Goal: Information Seeking & Learning: Learn about a topic

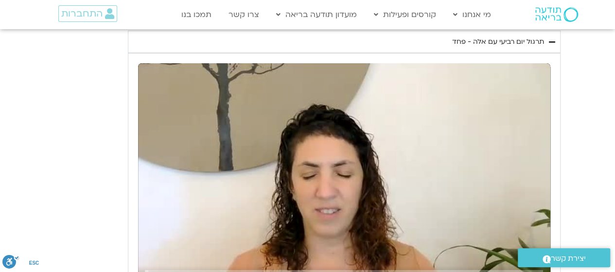
scroll to position [1409, 0]
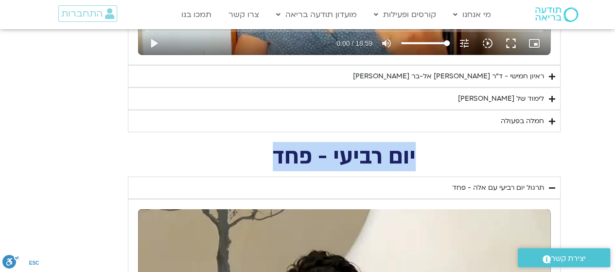
drag, startPoint x: 419, startPoint y: 154, endPoint x: 261, endPoint y: 156, distance: 157.5
click at [261, 156] on h2 "יום רביעי - פחד" at bounding box center [344, 157] width 433 height 20
click at [448, 151] on h2 "יום רביעי - פחד" at bounding box center [344, 157] width 433 height 20
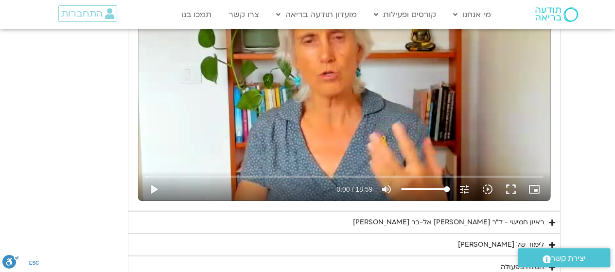
scroll to position [1069, 0]
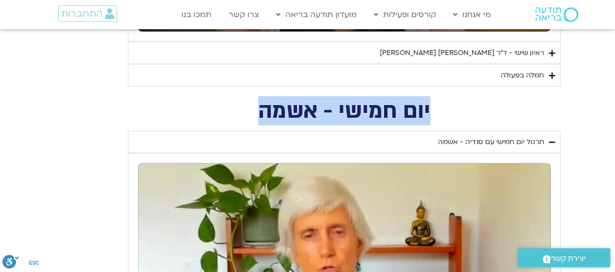
drag, startPoint x: 258, startPoint y: 108, endPoint x: 437, endPoint y: 107, distance: 179.3
click at [437, 107] on h2 "יום חמישי - אשמה" at bounding box center [344, 111] width 433 height 20
click at [439, 115] on h2 "יום חמישי - אשמה" at bounding box center [344, 111] width 433 height 20
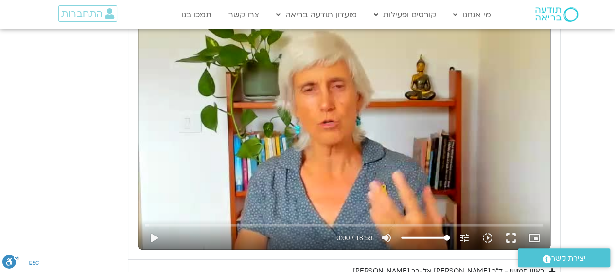
scroll to position [1312, 0]
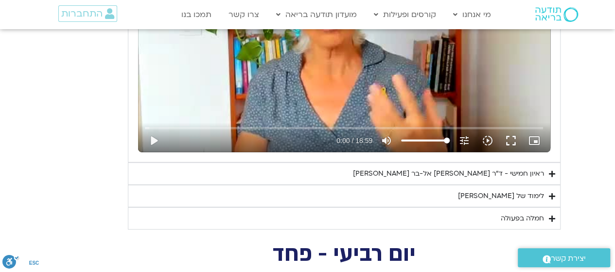
click at [515, 191] on div "לימוד של [PERSON_NAME]" at bounding box center [501, 196] width 86 height 12
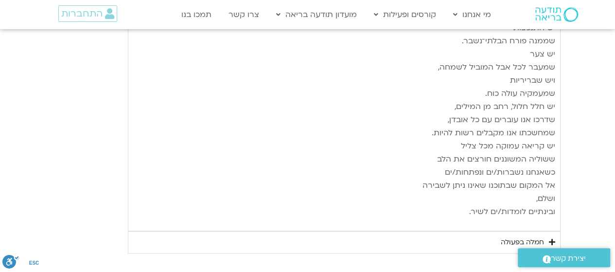
scroll to position [2326, 0]
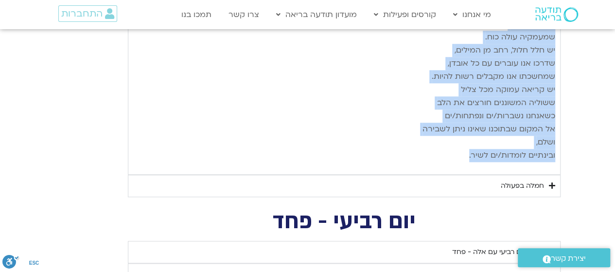
drag, startPoint x: 556, startPoint y: 70, endPoint x: 166, endPoint y: 130, distance: 394.9
copy div "loremips dolorsi ametcon adipi eli sedd eiusmo, tempo incid ut labo etd magn al…"
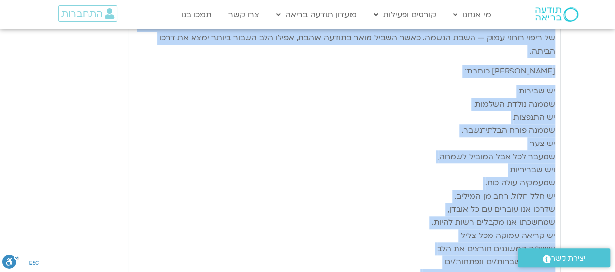
click at [362, 151] on p "יש שבירות שממנה נולדת השלמות, יש התנפצות שממנה פורח הבלתי־נשבר. יש צער שמעבר לכ…" at bounding box center [344, 196] width 422 height 223
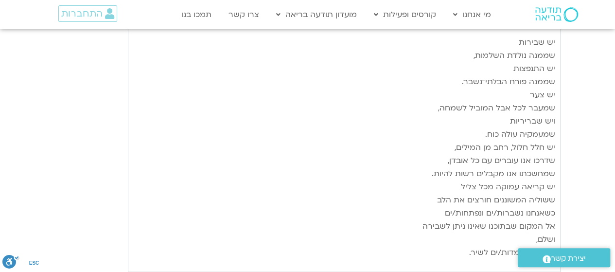
scroll to position [2277, 0]
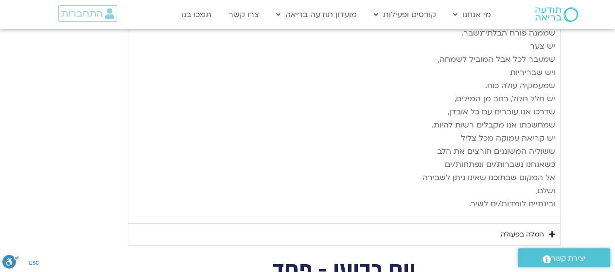
click at [532, 228] on div "חמלה בפעולה" at bounding box center [522, 234] width 43 height 12
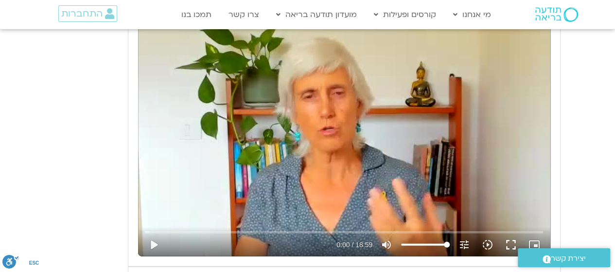
scroll to position [1403, 0]
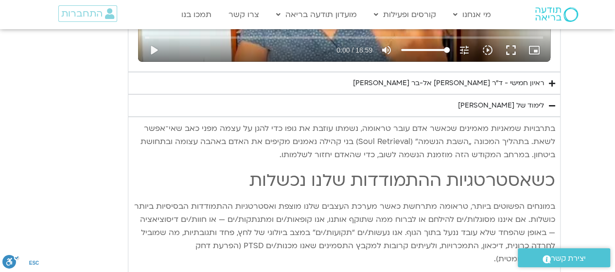
click at [532, 100] on div "לימוד של [PERSON_NAME]" at bounding box center [501, 106] width 86 height 12
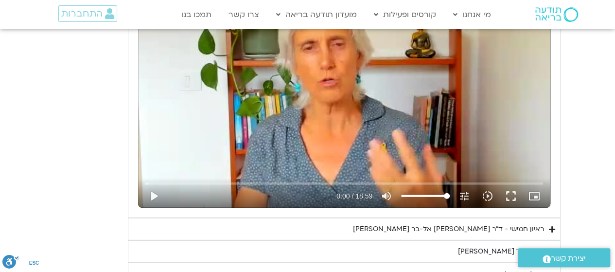
scroll to position [1354, 0]
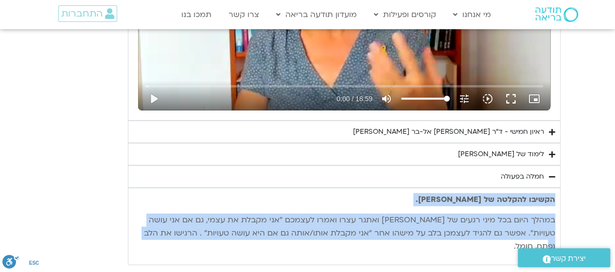
drag, startPoint x: 555, startPoint y: 192, endPoint x: 137, endPoint y: 230, distance: 420.1
click at [137, 230] on div "הקשיבו להקלטה של [PERSON_NAME]. במהלך היום בכל מיני רגעים של [PERSON_NAME] ואתג…" at bounding box center [344, 226] width 433 height 77
copy div "הקשיבו להקלטה של [PERSON_NAME]. במהלך היום בכל מיני רגעים של [PERSON_NAME] ואתג…"
click at [83, 212] on div "יום חמישי - אשמה תרגול יום חמישי עם [PERSON_NAME] - אשמה נא להזין כתובת אימייל …" at bounding box center [307, 40] width 505 height 449
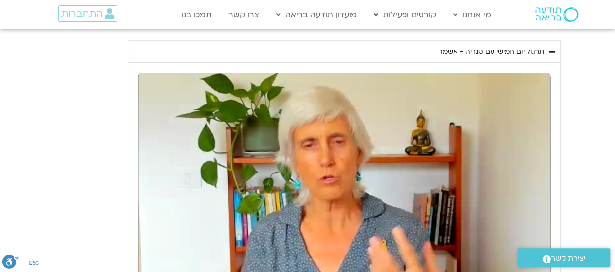
scroll to position [965, 0]
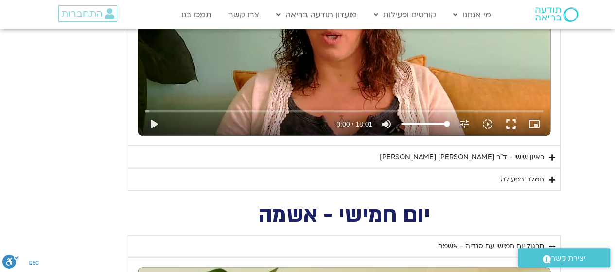
click at [521, 173] on div "חמלה בפעולה" at bounding box center [522, 179] width 43 height 12
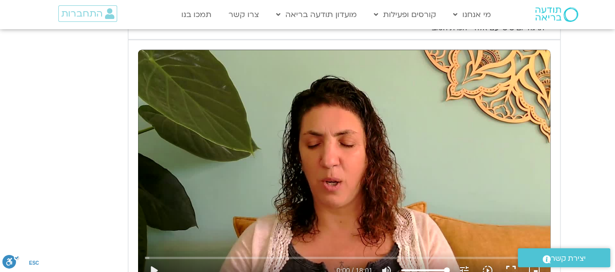
scroll to position [625, 0]
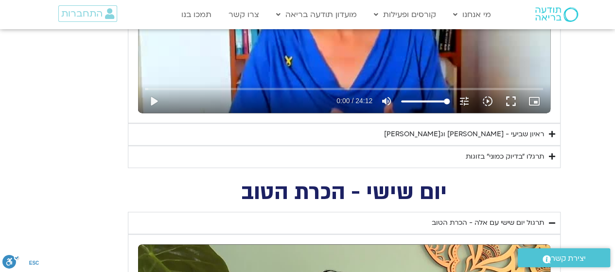
click at [529, 153] on div "תרגלו ״בדיוק כמוני״ בזוגות" at bounding box center [505, 157] width 78 height 12
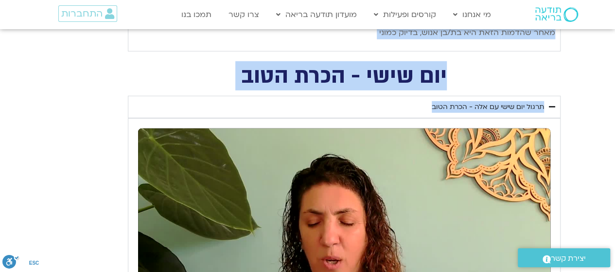
scroll to position [1296, 0]
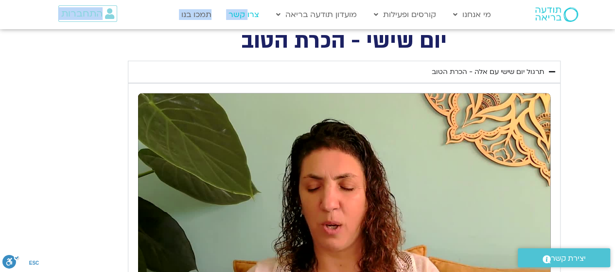
drag, startPoint x: 556, startPoint y: 175, endPoint x: 249, endPoint y: 18, distance: 345.1
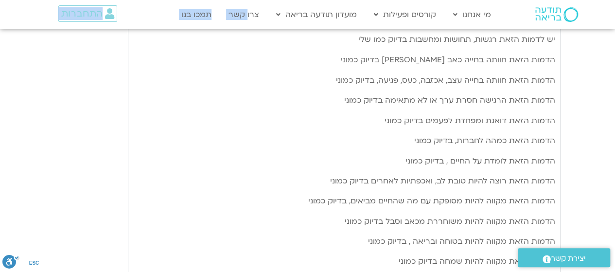
scroll to position [567, 0]
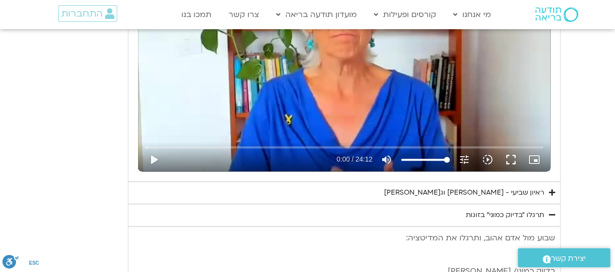
click at [360, 240] on p "שבוע מול אדם אהוב, ותרגלו את המדיטציה:" at bounding box center [344, 244] width 422 height 26
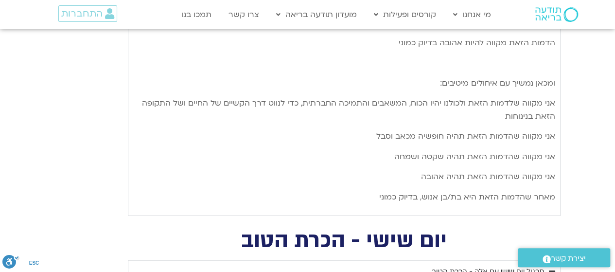
scroll to position [1100, 0]
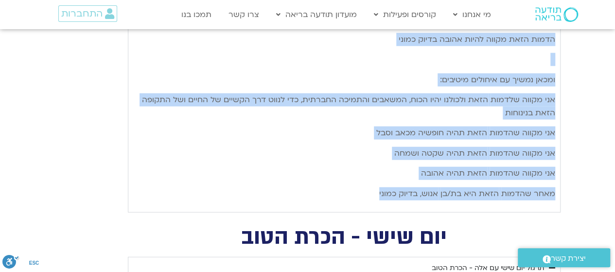
drag, startPoint x: 553, startPoint y: 235, endPoint x: 302, endPoint y: 186, distance: 255.6
copy div "lore ips dol sita, consec ad elitsedd: eiusm tempo/ inc utl (etdol magn aliq) e…"
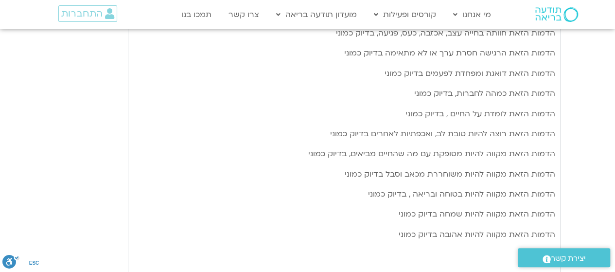
scroll to position [711, 0]
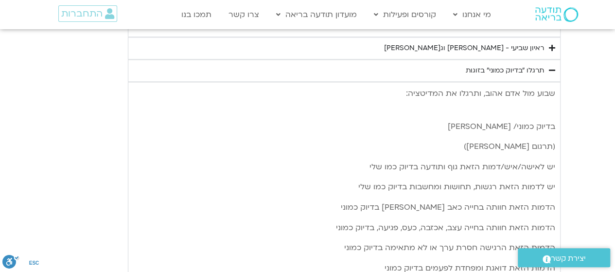
click at [491, 45] on div "ראיון שביעי - [PERSON_NAME] וג[PERSON_NAME]" at bounding box center [464, 48] width 160 height 12
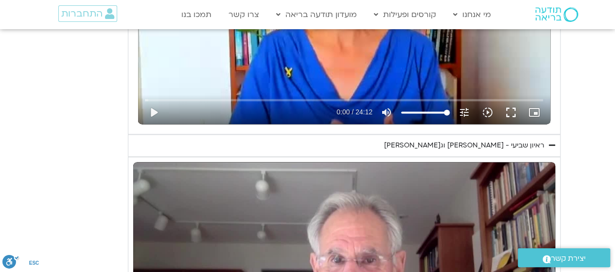
scroll to position [760, 0]
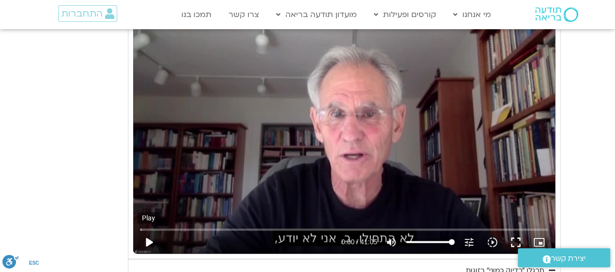
click at [149, 240] on button "play_arrow" at bounding box center [148, 241] width 23 height 23
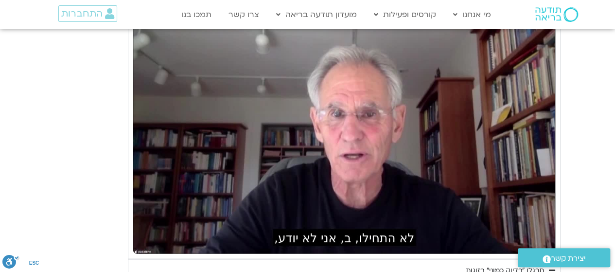
click at [80, 105] on div "יום שביעי - חיבור ונפרדות תרגול יום שביעי עם [PERSON_NAME] - חיבור ונפרדות נא ל…" at bounding box center [307, 242] width 505 height 1116
type input "30.214075"
